Goal: Transaction & Acquisition: Purchase product/service

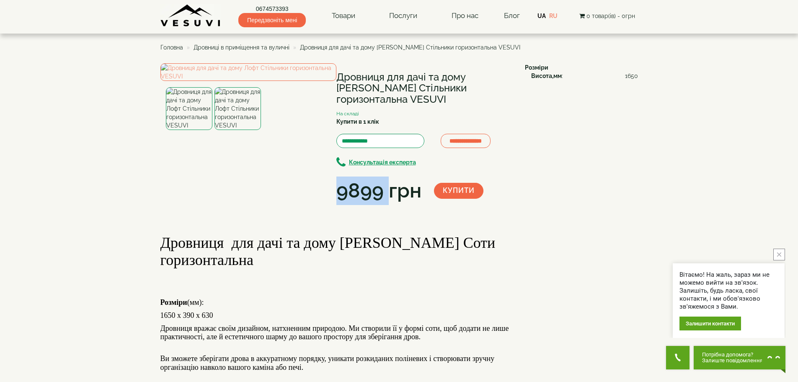
drag, startPoint x: 361, startPoint y: 186, endPoint x: 389, endPoint y: 186, distance: 28.1
click at [389, 186] on div "9899 грн" at bounding box center [379, 190] width 85 height 28
click at [396, 193] on div "9899 грн" at bounding box center [379, 190] width 85 height 28
click at [242, 81] on img at bounding box center [249, 72] width 176 height 18
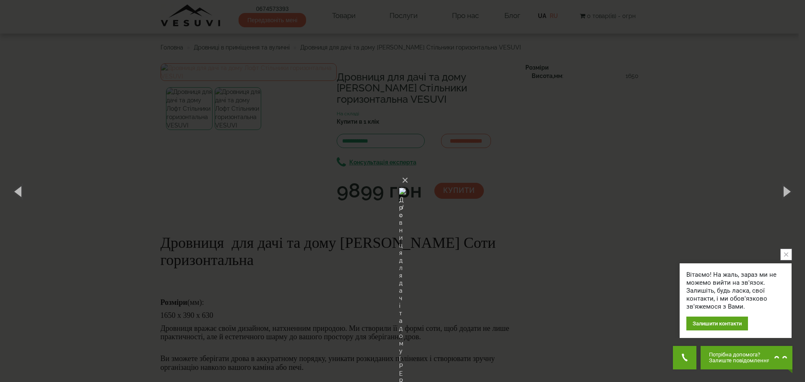
click at [242, 172] on div "× Дровниця для дачі та дому [PERSON_NAME] Стільники горизонтальна VESUVI 1 of 2…" at bounding box center [402, 191] width 805 height 382
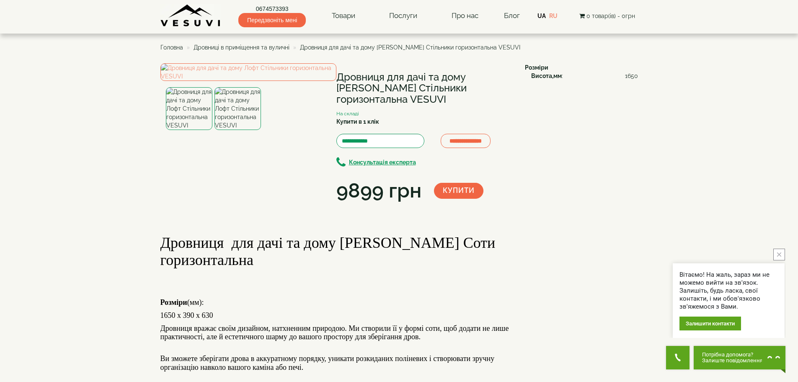
click at [239, 130] on img at bounding box center [238, 108] width 47 height 43
click at [250, 81] on img at bounding box center [249, 72] width 176 height 18
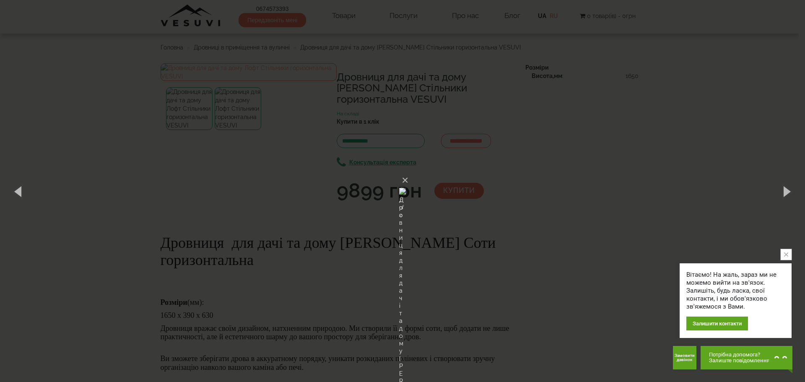
click at [197, 223] on div "× Дровниця для дачі та дому [PERSON_NAME] Стільники горизонтальна VESUVI 2 of 2…" at bounding box center [402, 191] width 805 height 382
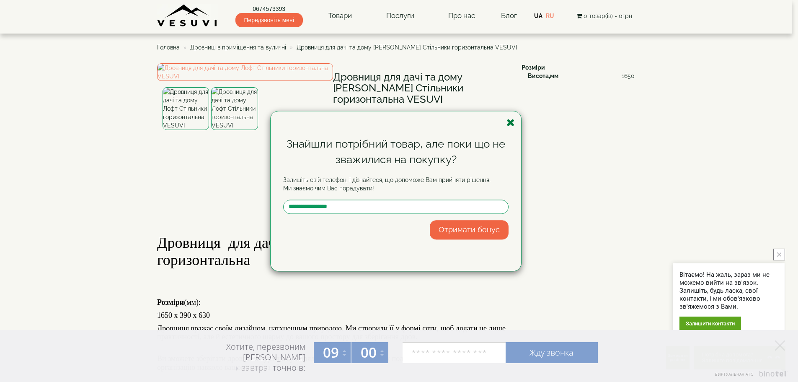
click at [512, 120] on icon "button" at bounding box center [511, 122] width 8 height 10
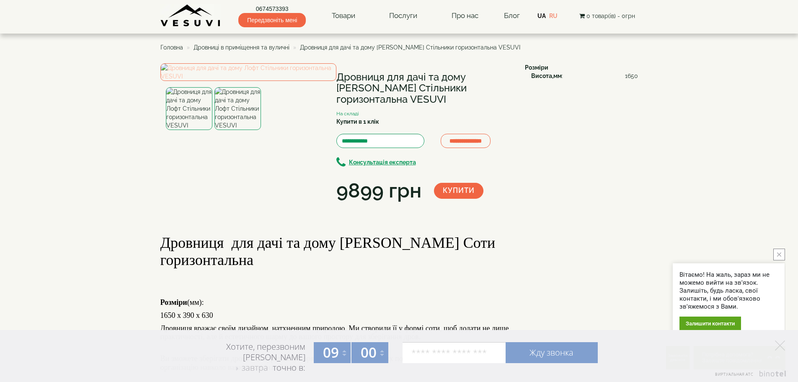
click at [240, 81] on img at bounding box center [249, 72] width 176 height 18
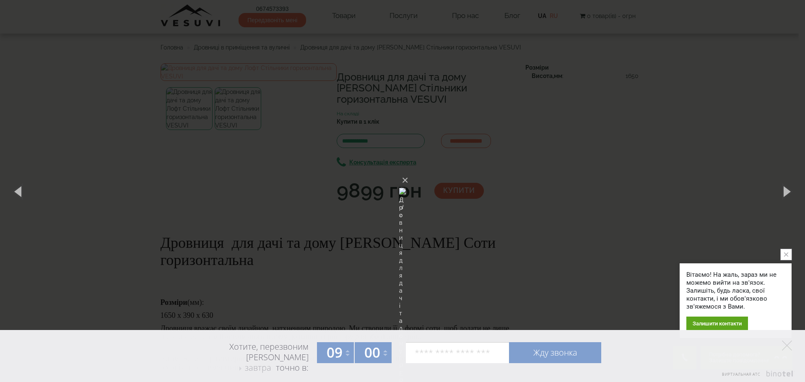
click at [571, 127] on div "× Дровниця для дачі та дому [PERSON_NAME] Стільники горизонтальна VESUVI 2 of 2…" at bounding box center [402, 191] width 805 height 382
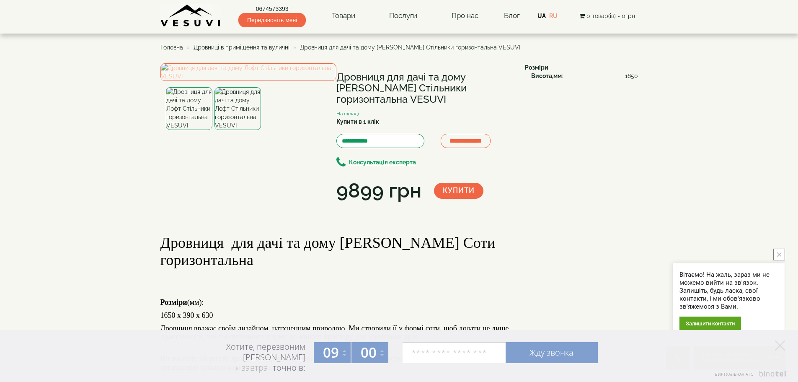
click at [221, 81] on img at bounding box center [249, 72] width 176 height 18
